Goal: Transaction & Acquisition: Purchase product/service

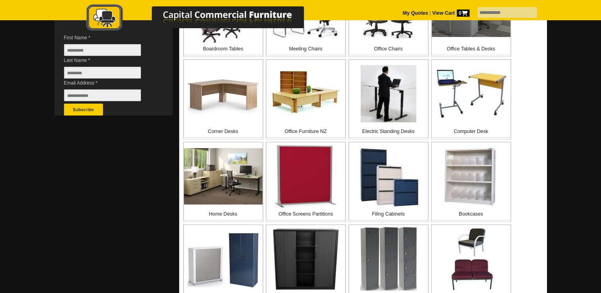
scroll to position [238, 0]
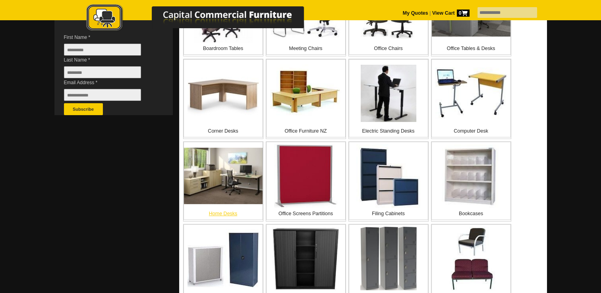
click at [244, 180] on img at bounding box center [223, 176] width 79 height 56
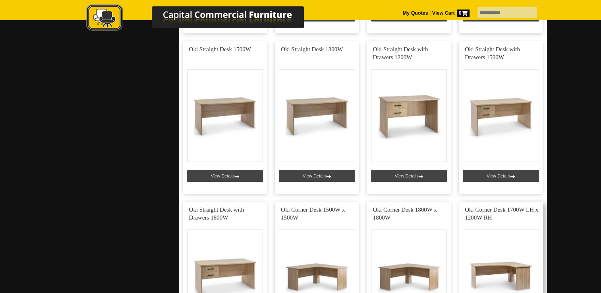
scroll to position [835, 0]
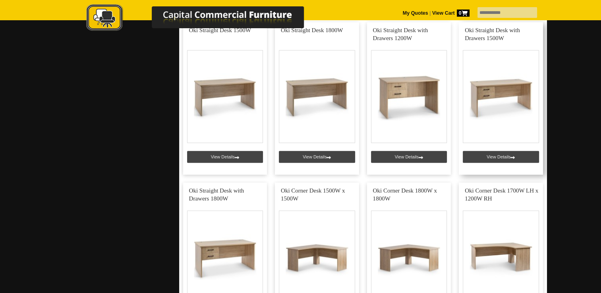
click at [499, 154] on link at bounding box center [501, 98] width 84 height 153
